Goal: Go to known website: Access a specific website the user already knows

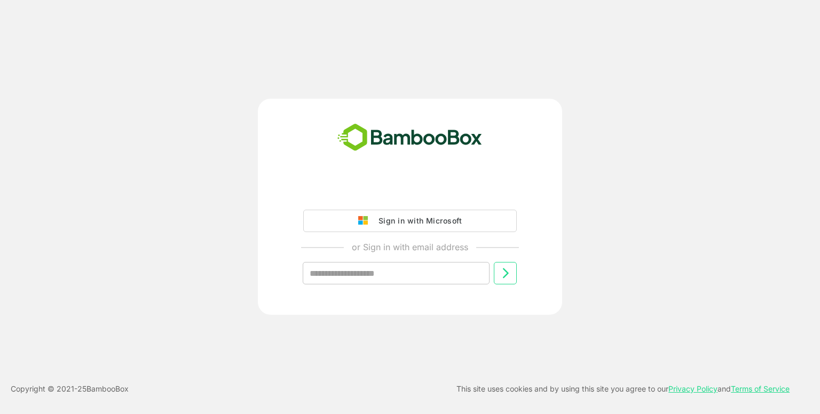
click at [411, 269] on input "text" at bounding box center [396, 273] width 187 height 22
type input "**********"
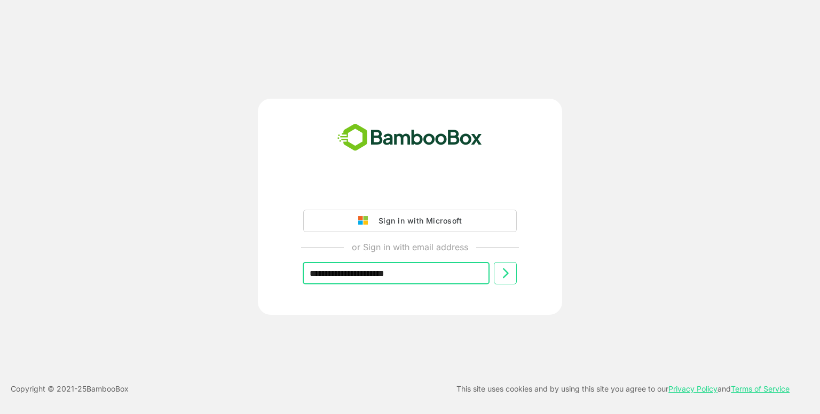
click at [498, 275] on button at bounding box center [505, 273] width 23 height 22
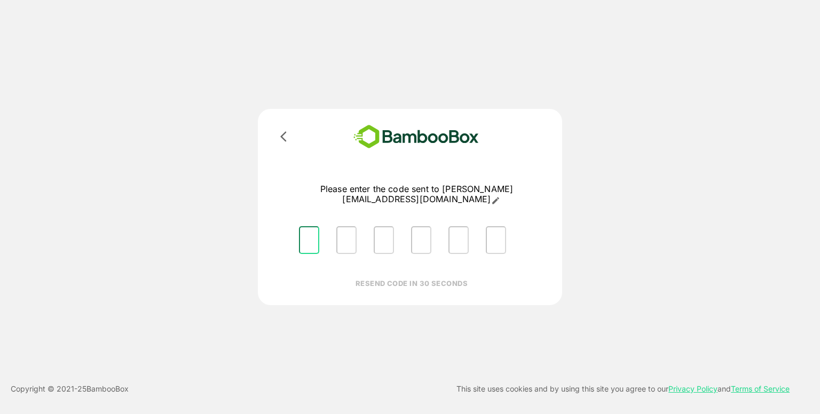
click at [317, 226] on input "Please enter OTP character 1" at bounding box center [309, 240] width 20 height 28
type input "*"
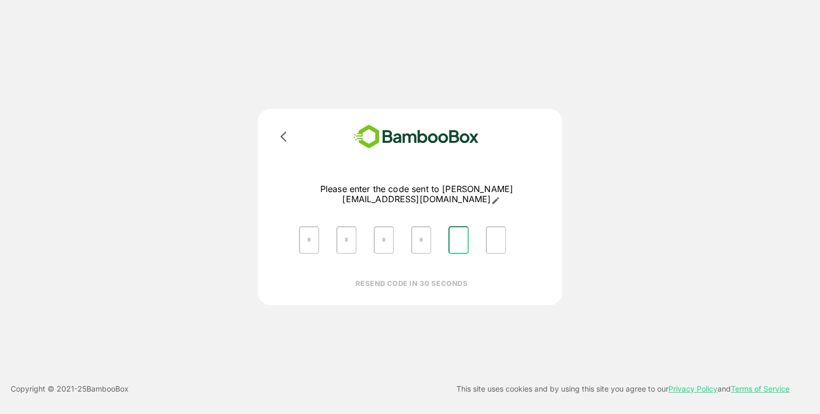
type input "*"
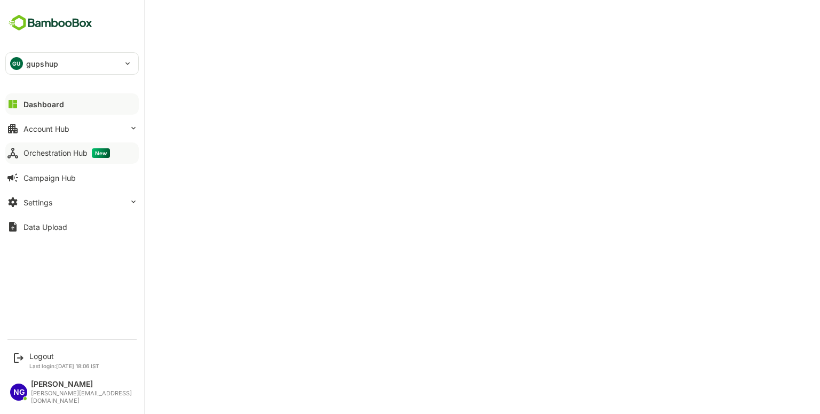
click at [56, 152] on div "Orchestration Hub New" at bounding box center [66, 153] width 87 height 10
